Goal: Task Accomplishment & Management: Use online tool/utility

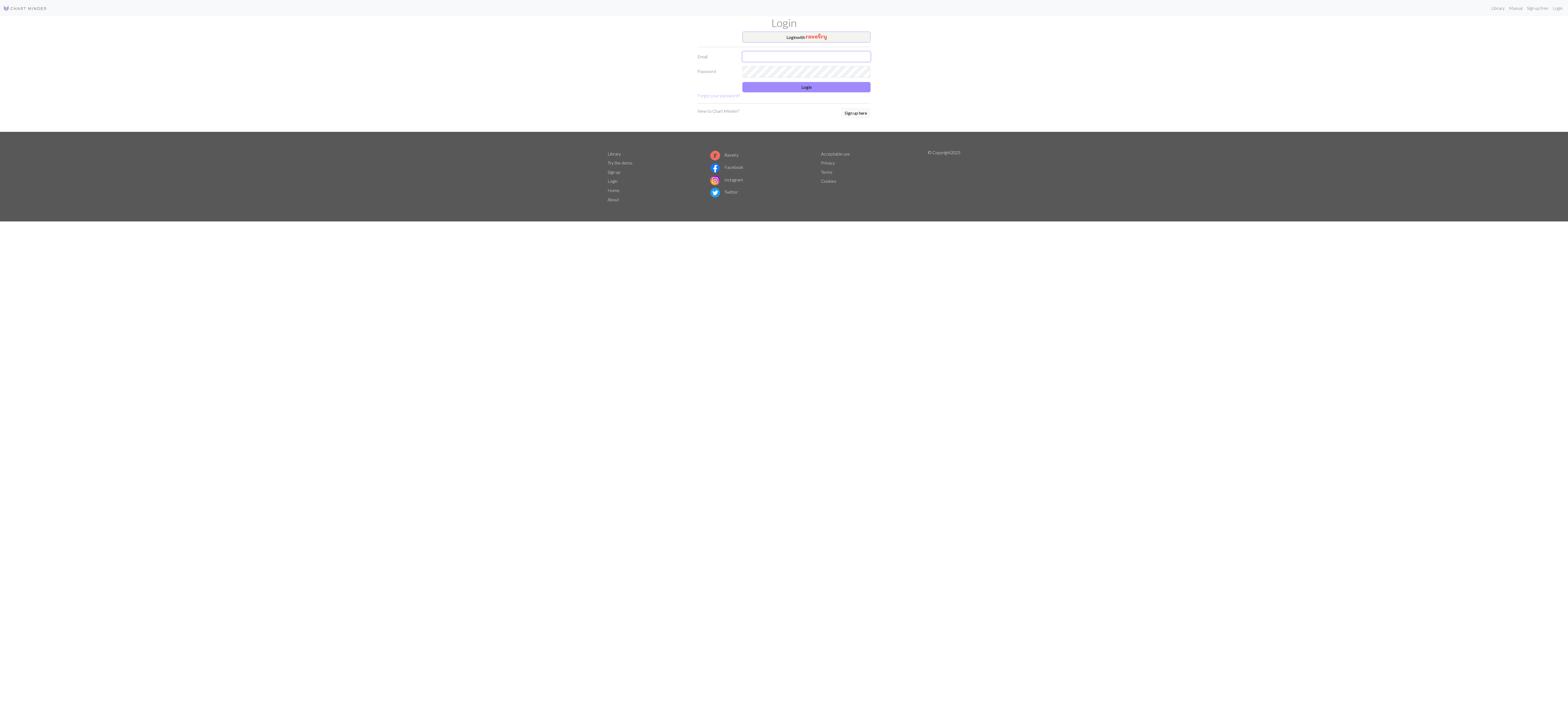
click at [838, 62] on input "text" at bounding box center [807, 57] width 128 height 10
type input "muhammedalicicekk1@gmail.com"
click at [805, 91] on button "Login" at bounding box center [807, 87] width 128 height 10
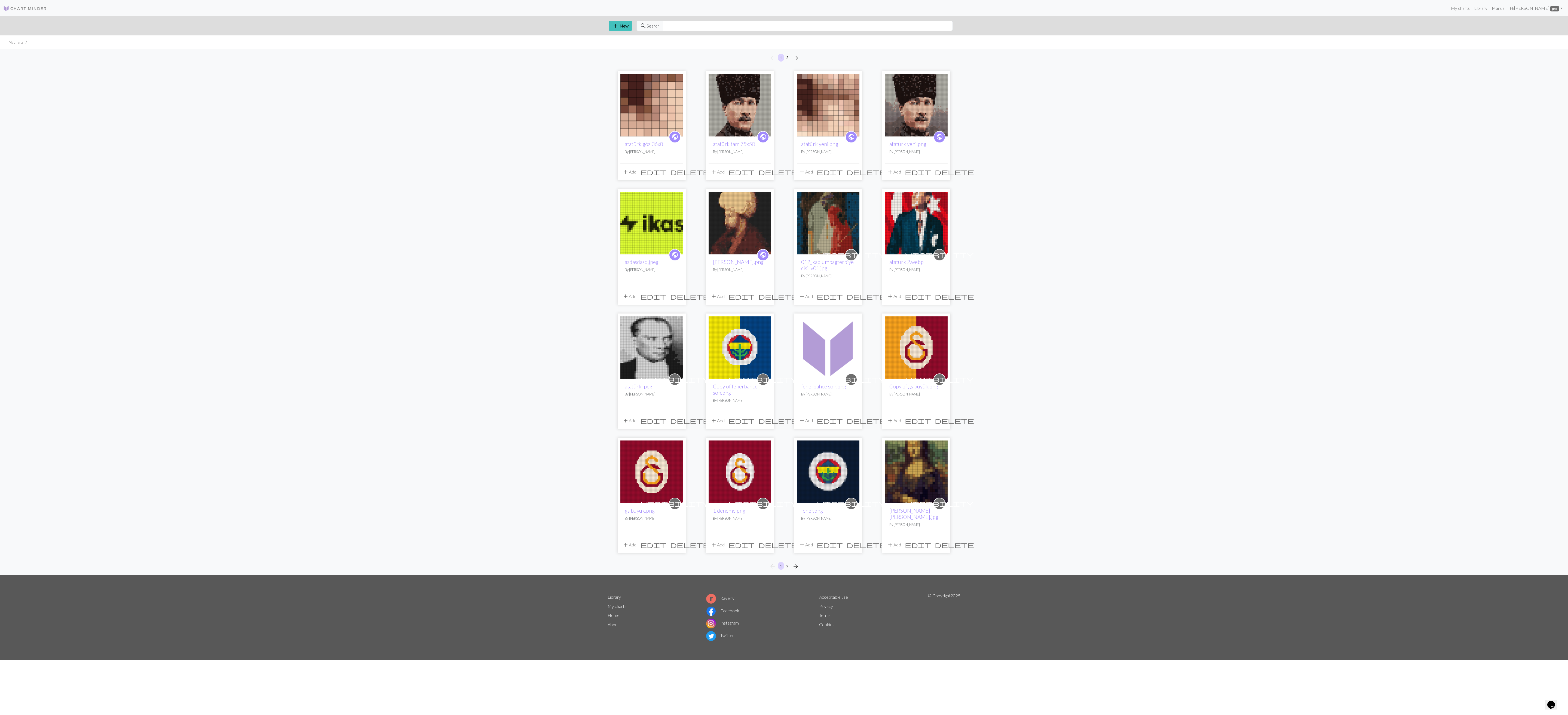
click at [748, 103] on img at bounding box center [740, 105] width 63 height 63
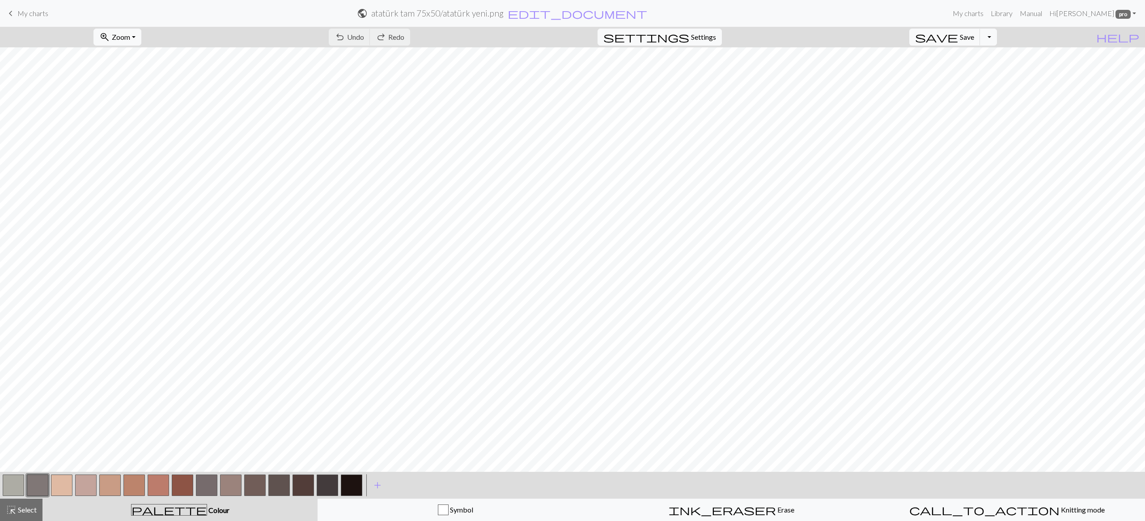
click at [310, 481] on button "button" at bounding box center [302, 485] width 21 height 21
click at [305, 483] on button "button" at bounding box center [302, 485] width 21 height 21
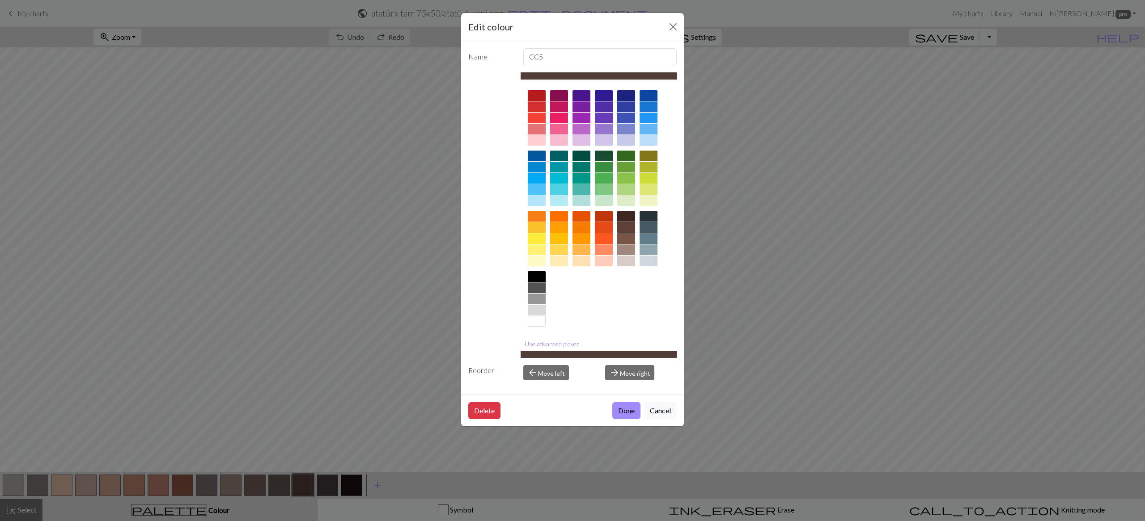
click at [560, 343] on button "Use advanced picker" at bounding box center [552, 344] width 63 height 14
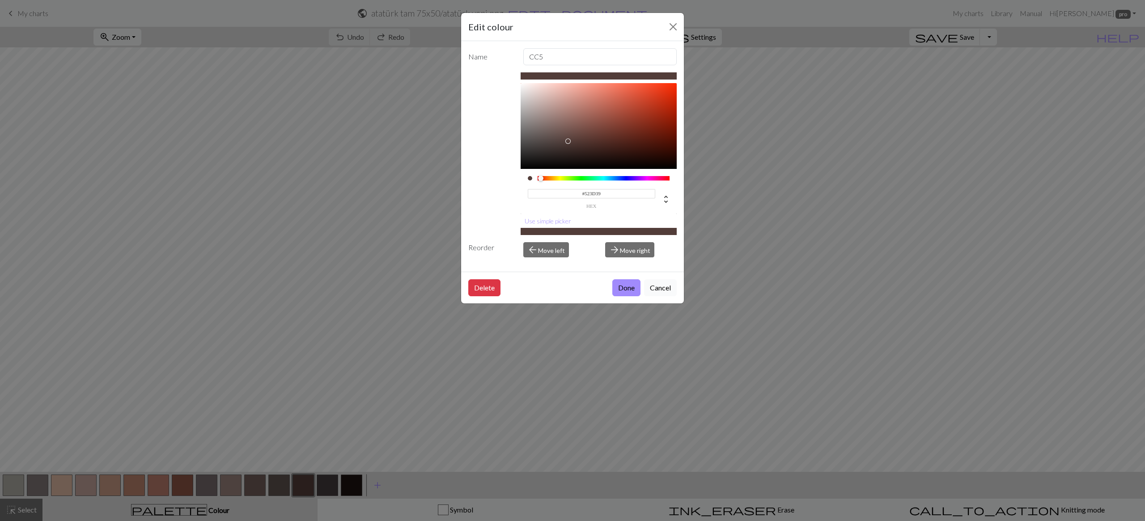
click at [656, 288] on button "Cancel" at bounding box center [660, 288] width 33 height 17
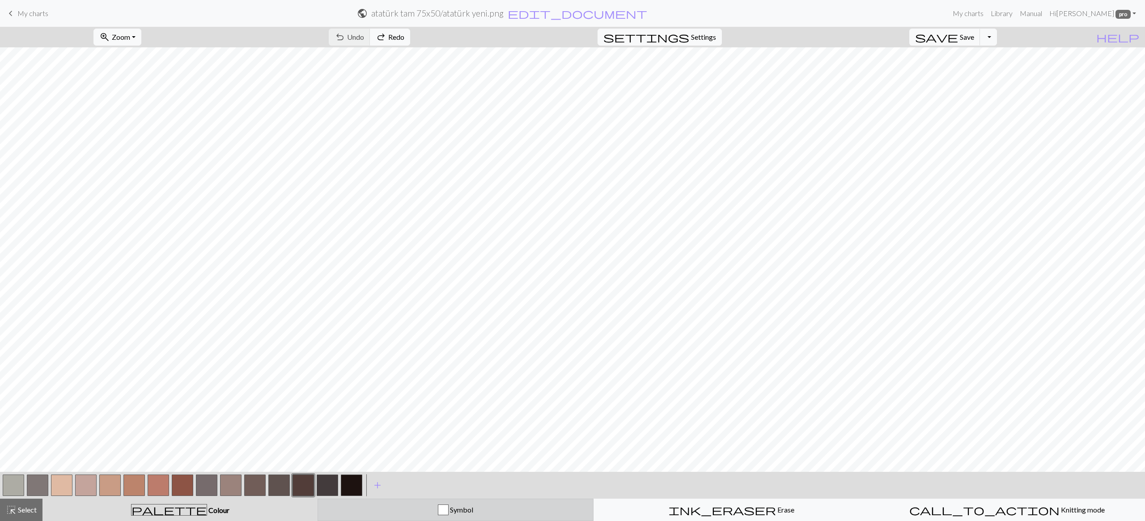
click at [451, 512] on span "Symbol" at bounding box center [461, 510] width 25 height 8
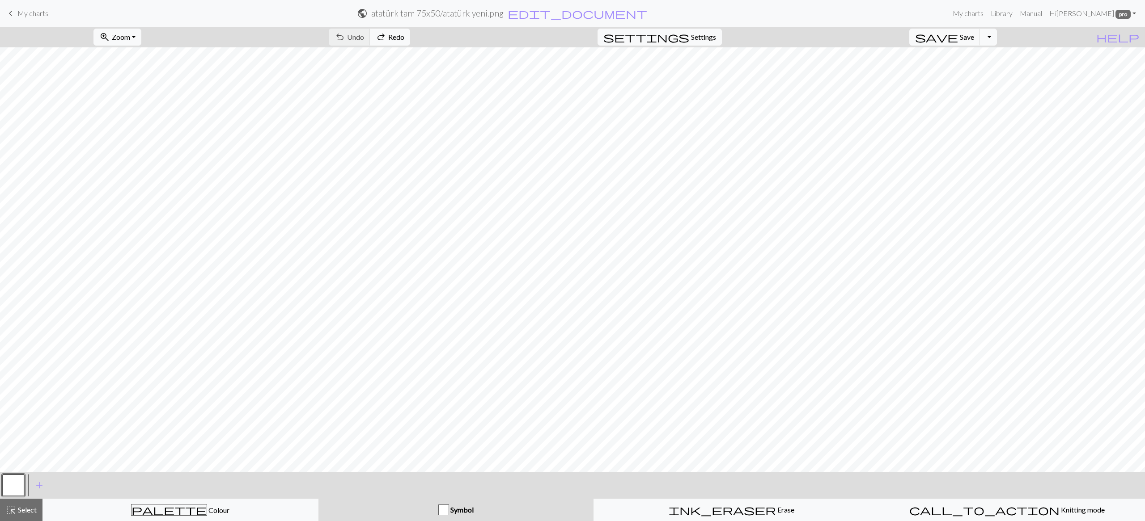
click at [9, 488] on button "button" at bounding box center [13, 485] width 21 height 21
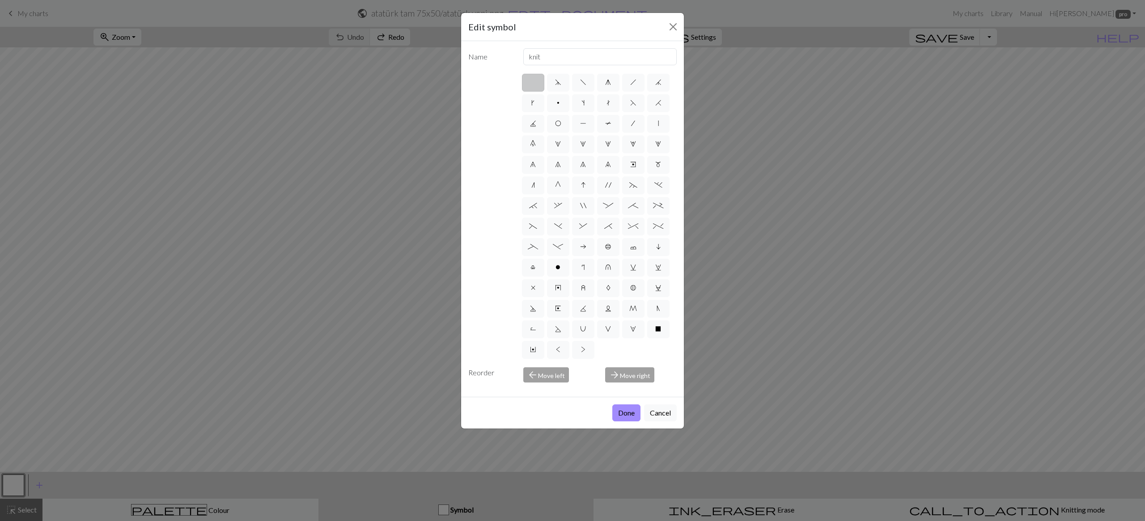
click at [555, 378] on div "arrow_back Move left" at bounding box center [559, 375] width 82 height 15
click at [620, 373] on div "arrow_forward Move right" at bounding box center [641, 375] width 82 height 15
click at [586, 352] on label ">" at bounding box center [583, 350] width 22 height 18
click at [586, 350] on input ">" at bounding box center [584, 347] width 6 height 6
radio input "true"
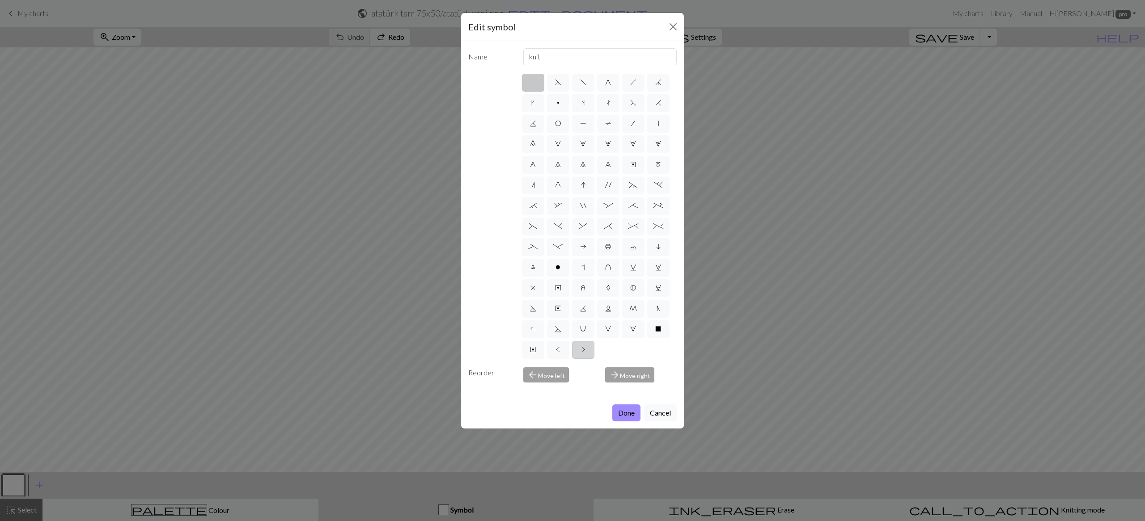
type input "twisted purl"
click at [534, 353] on span "Y" at bounding box center [533, 349] width 6 height 7
click at [534, 350] on input "Y" at bounding box center [533, 347] width 6 height 6
radio input "true"
type input "place bead"
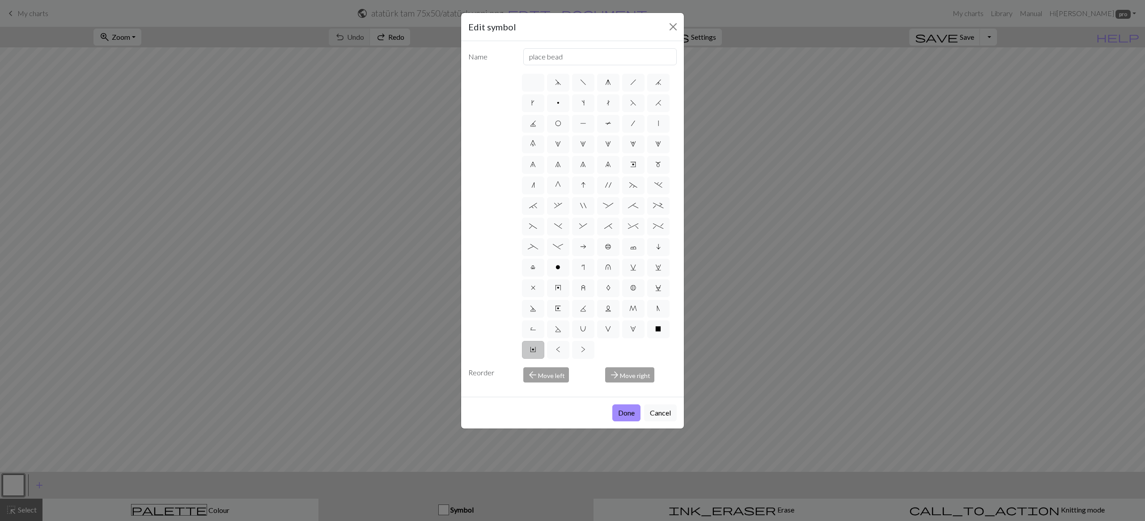
click at [491, 375] on div "Reorder" at bounding box center [490, 375] width 55 height 15
click at [640, 381] on div "arrow_forward Move right" at bounding box center [641, 375] width 82 height 15
click at [618, 377] on div "arrow_forward Move right" at bounding box center [641, 375] width 82 height 15
click at [654, 414] on button "Cancel" at bounding box center [660, 413] width 33 height 17
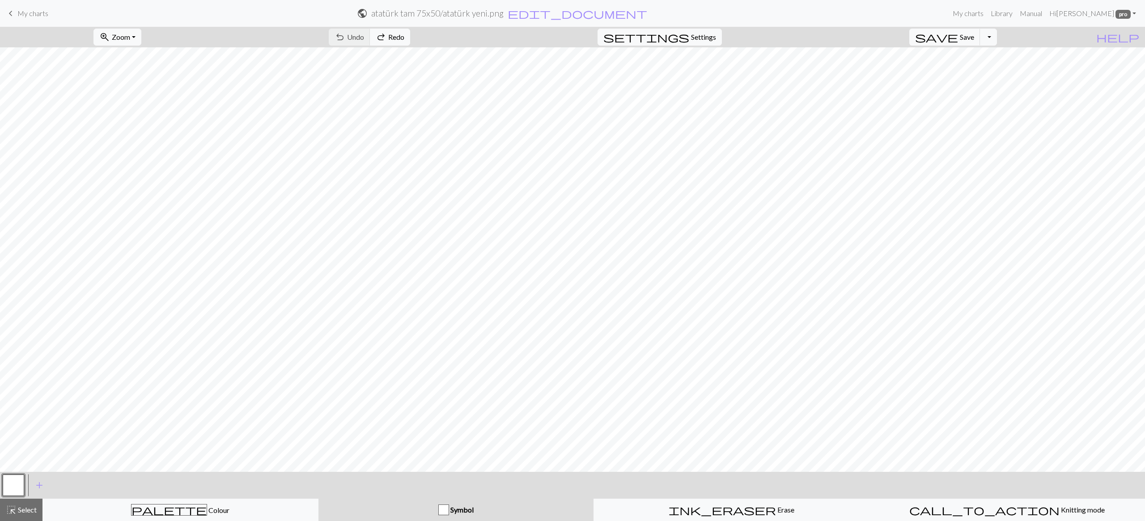
click at [453, 511] on span "Symbol" at bounding box center [461, 510] width 25 height 8
click at [9, 481] on button "button" at bounding box center [13, 485] width 21 height 21
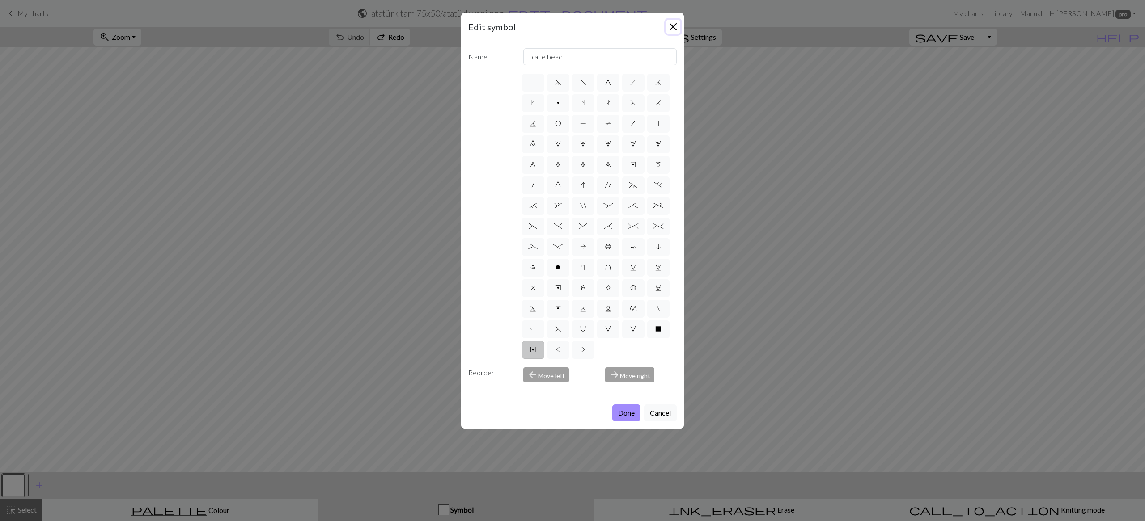
click at [677, 27] on button "Close" at bounding box center [673, 27] width 14 height 14
